Goal: Check status: Check status

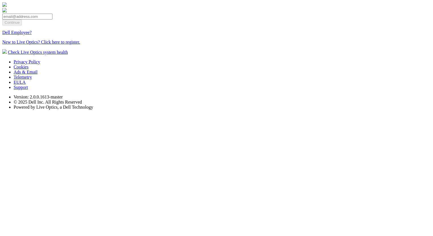
click at [52, 20] on input "email" at bounding box center [27, 17] width 50 height 6
type input "[EMAIL_ADDRESS][DOMAIN_NAME]"
click at [22, 25] on input "Continue" at bounding box center [12, 23] width 20 height 6
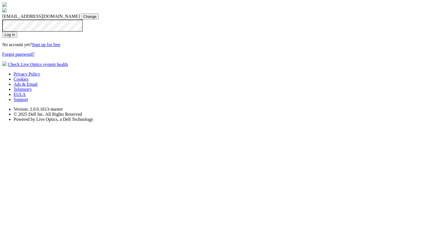
click at [2, 32] on input "Log In" at bounding box center [9, 35] width 15 height 6
click at [17, 38] on input "Log In" at bounding box center [9, 35] width 15 height 6
